Goal: Find specific page/section: Find specific page/section

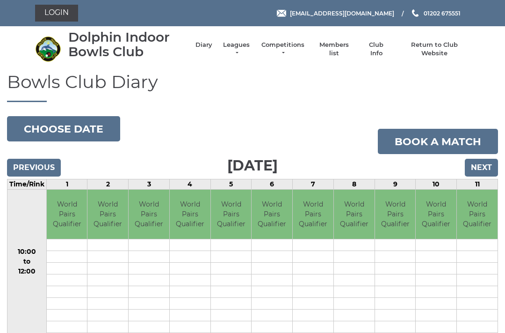
click at [486, 166] on input "Next" at bounding box center [481, 168] width 33 height 18
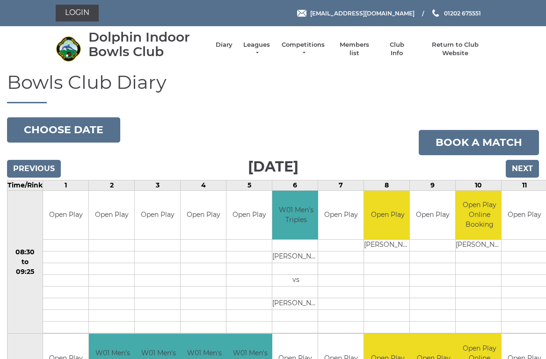
click at [307, 46] on link "Competitions" at bounding box center [303, 49] width 45 height 17
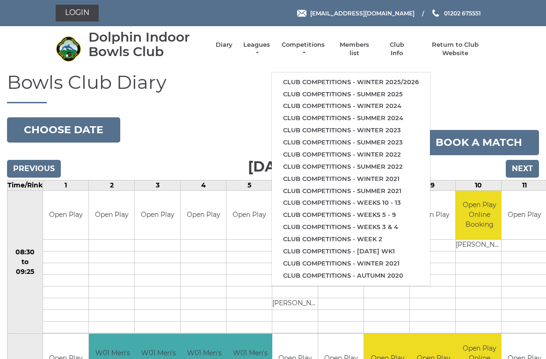
click at [339, 76] on li "Club competitions - Winter 2025/2026" at bounding box center [351, 82] width 158 height 12
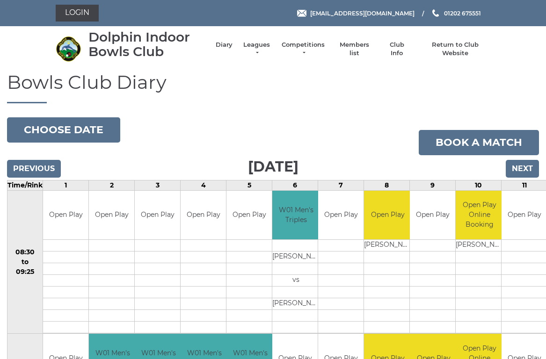
click at [314, 46] on link "Competitions" at bounding box center [303, 49] width 45 height 17
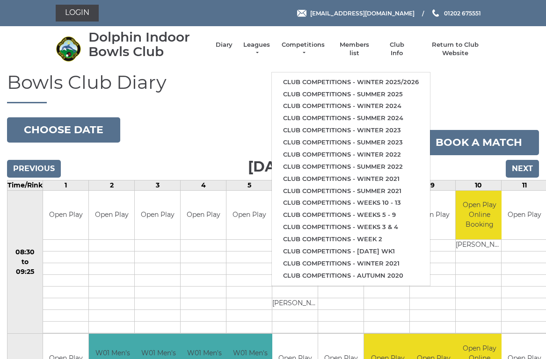
click at [348, 76] on link "Club competitions - Winter 2025/2026" at bounding box center [351, 82] width 158 height 12
